Goal: Task Accomplishment & Management: Manage account settings

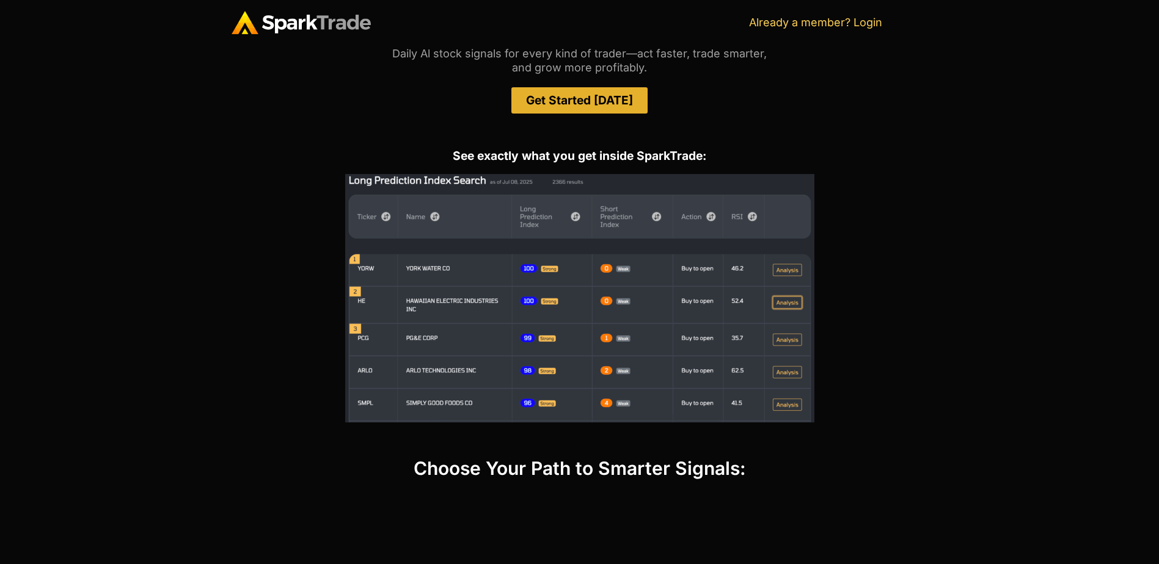
scroll to position [130, 0]
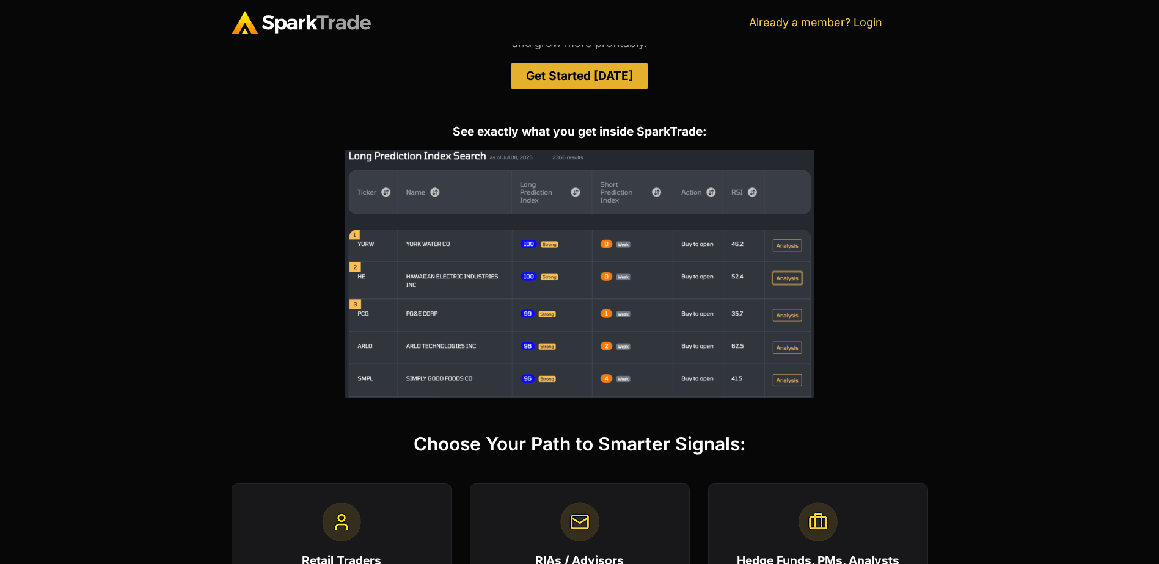
click at [618, 199] on img at bounding box center [579, 274] width 469 height 249
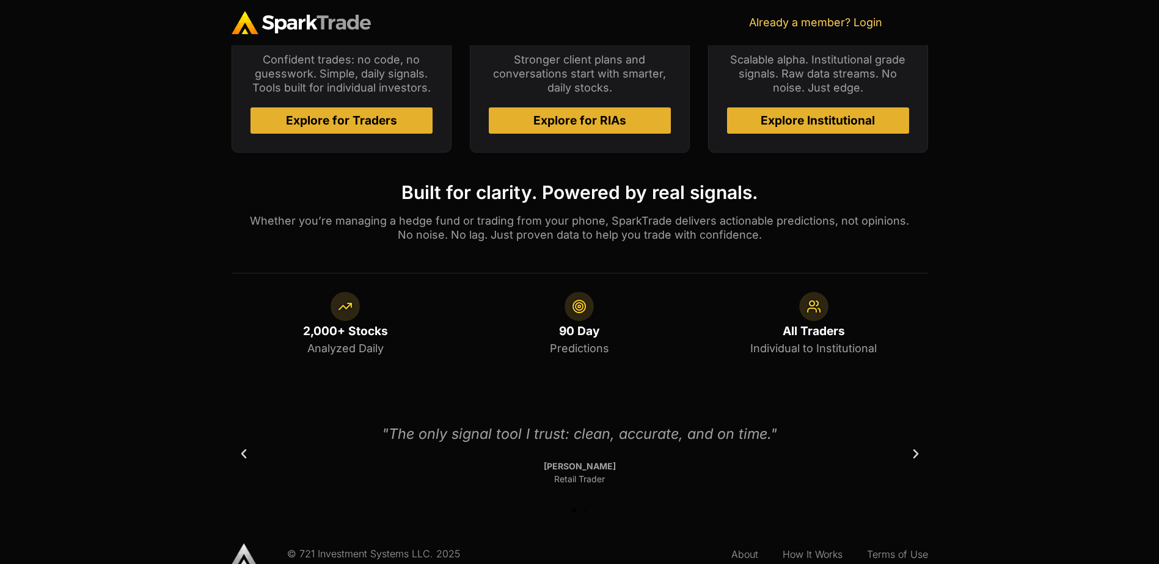
scroll to position [677, 0]
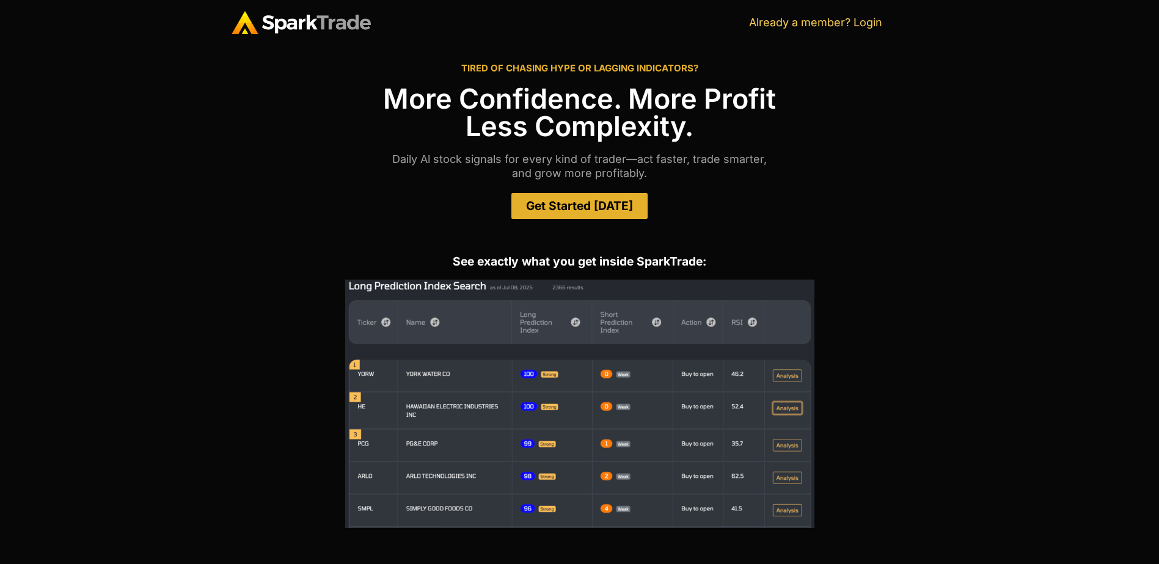
click at [596, 210] on span "Get Started [DATE]" at bounding box center [579, 206] width 107 height 12
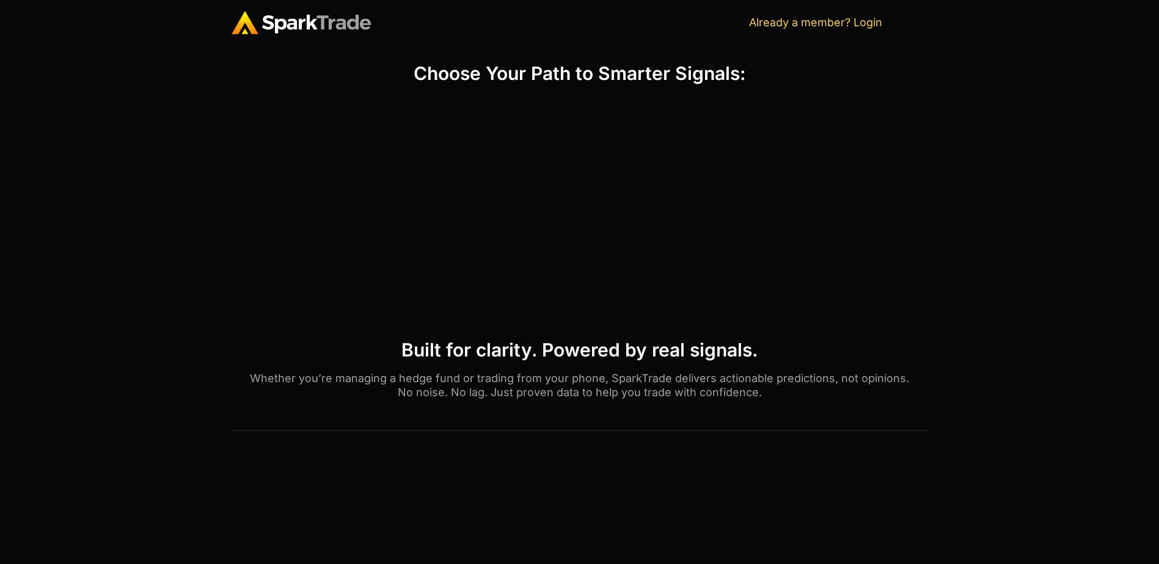
scroll to position [502, 0]
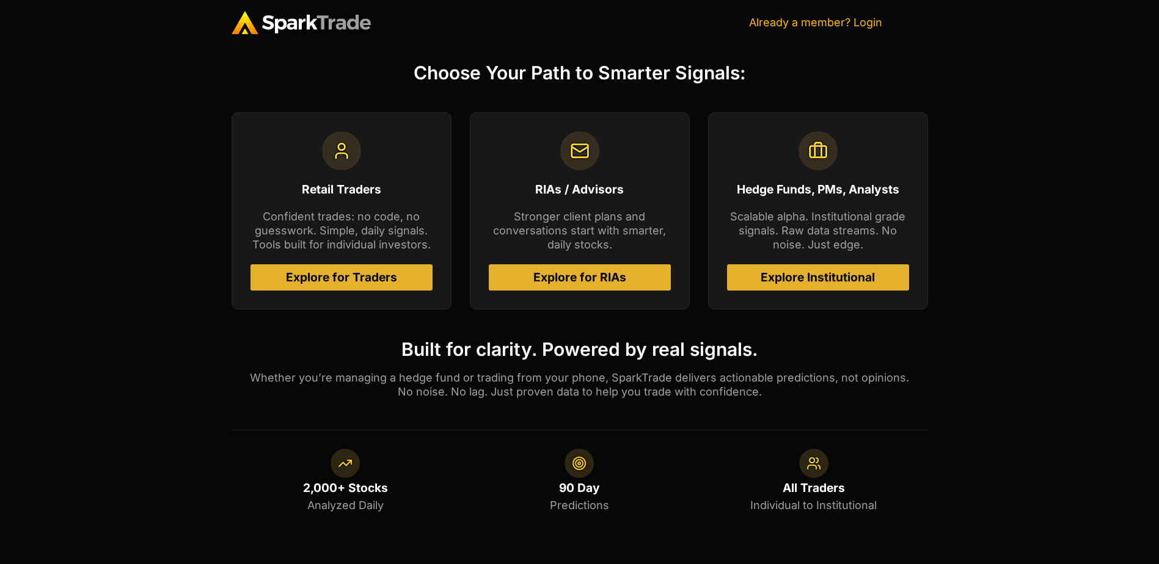
click at [854, 21] on link "Already a member? Login" at bounding box center [815, 22] width 133 height 13
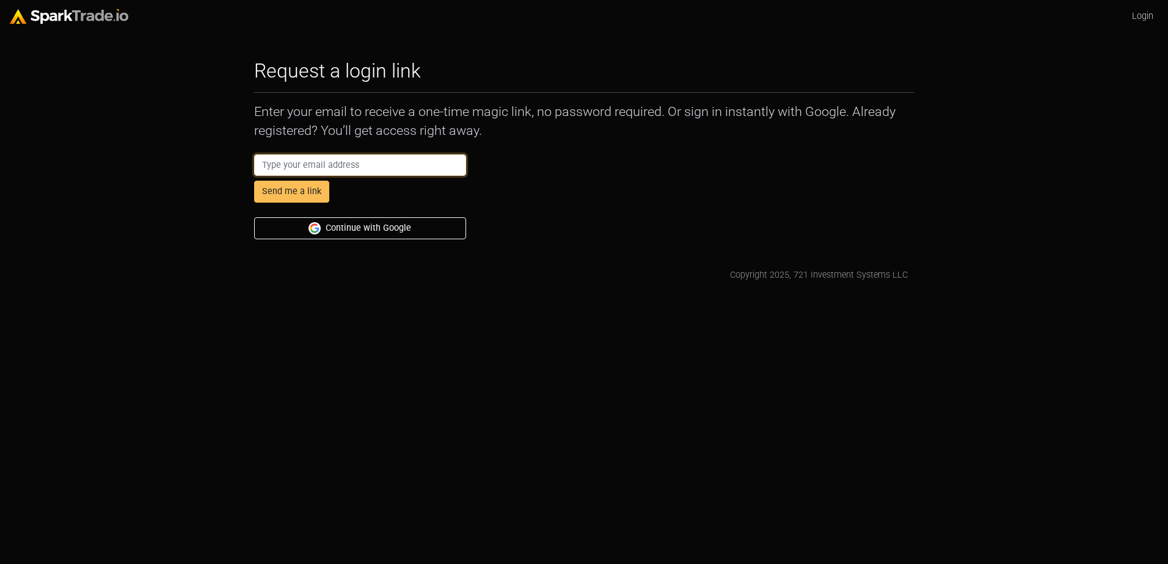
click at [296, 162] on input "email" at bounding box center [360, 166] width 212 height 22
type input "[EMAIL_ADDRESS][DOMAIN_NAME]"
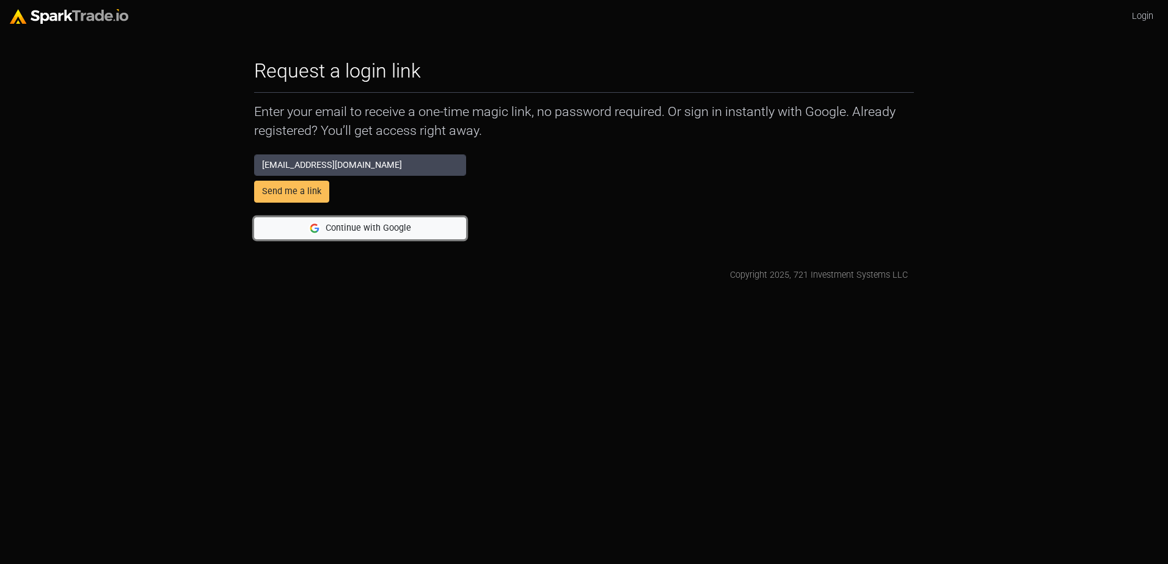
click at [363, 225] on button "Continue with Google" at bounding box center [360, 228] width 212 height 22
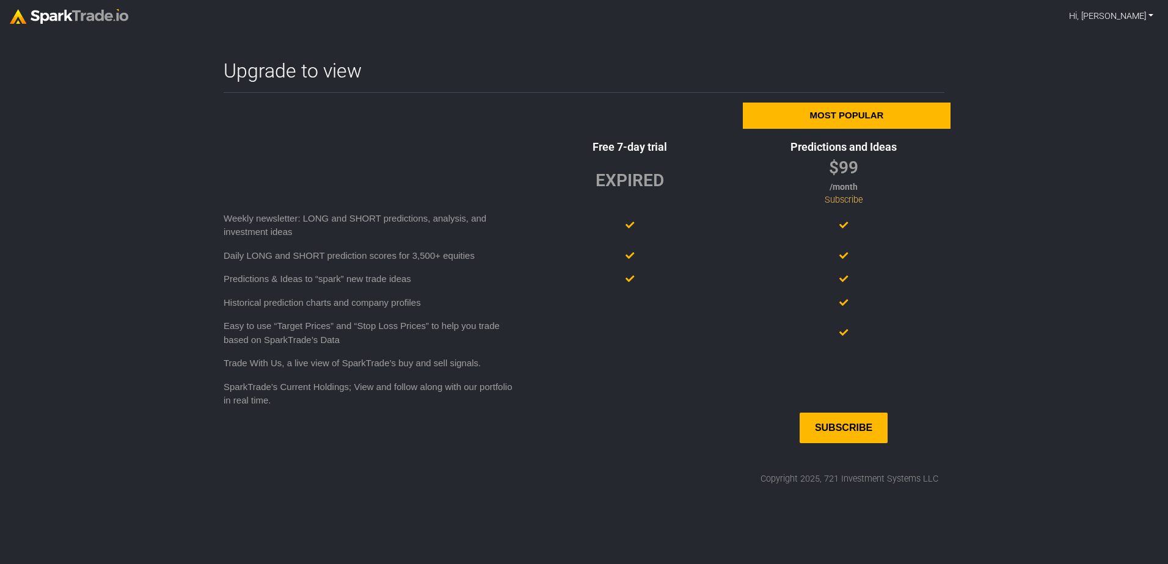
click at [1150, 16] on link "Hi, [PERSON_NAME]" at bounding box center [1111, 16] width 94 height 23
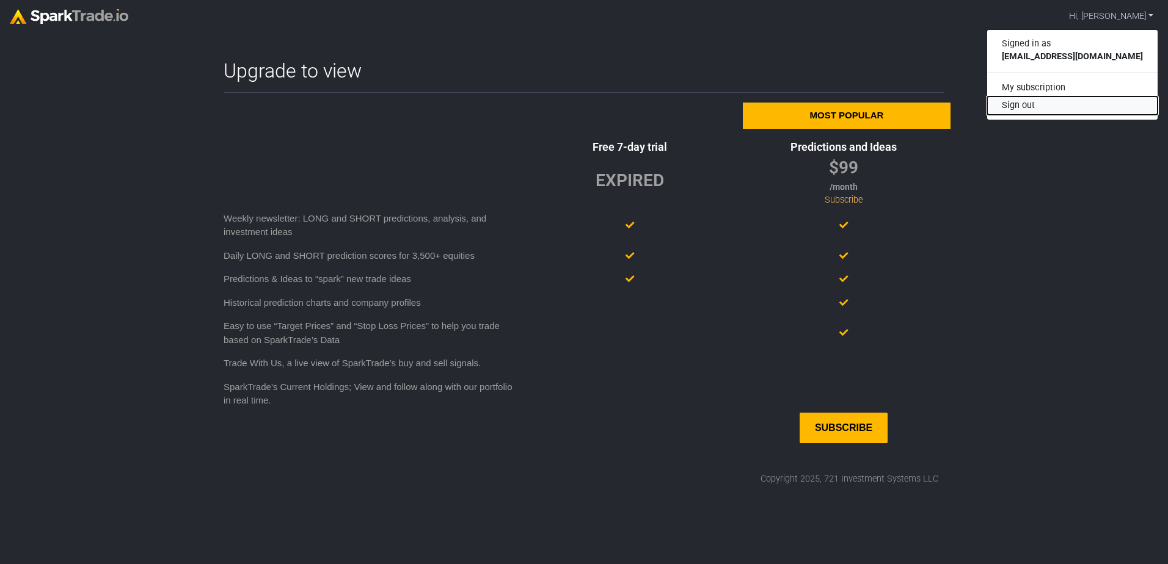
click at [1060, 104] on button "Sign out" at bounding box center [1072, 106] width 170 height 18
